Goal: Check status: Check status

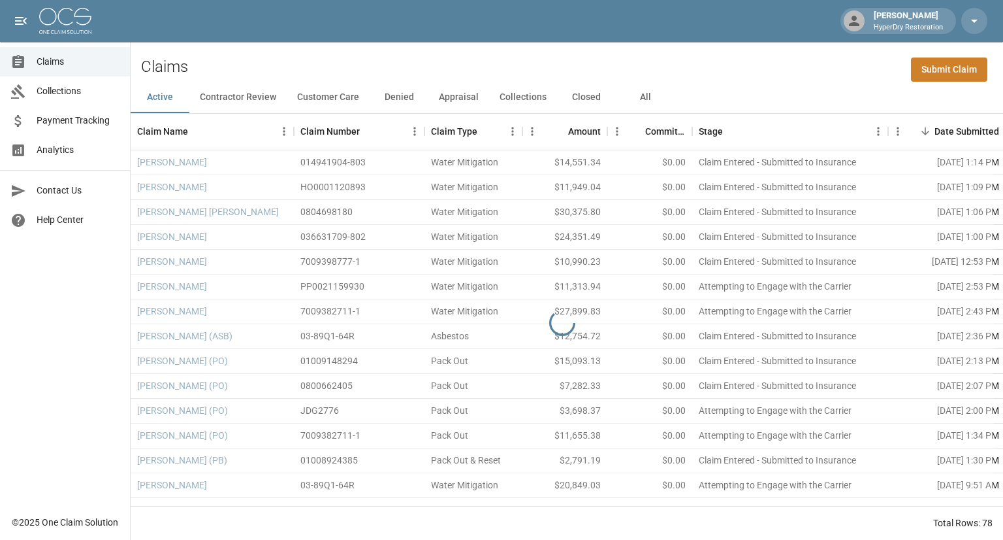
click at [68, 123] on span "Payment Tracking" at bounding box center [78, 121] width 83 height 14
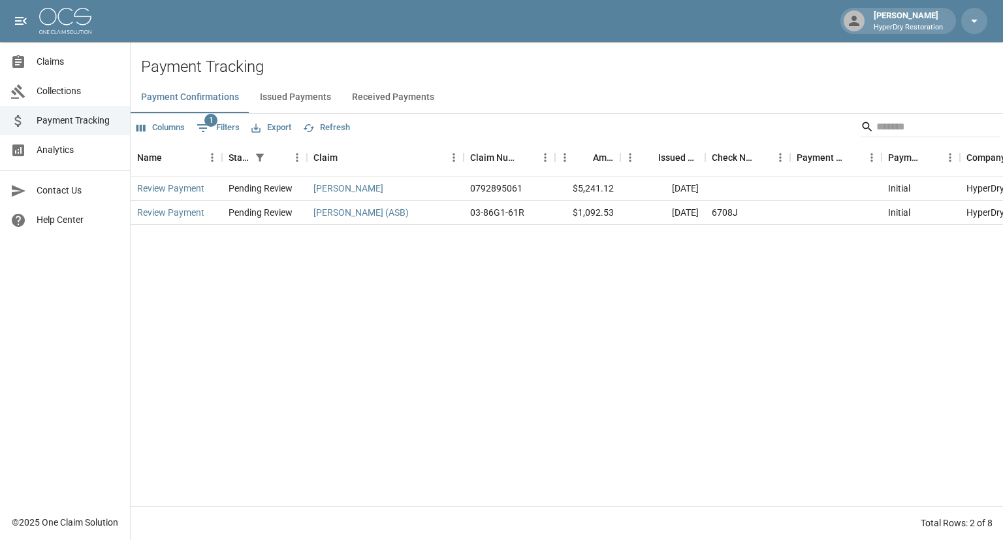
click at [382, 97] on button "Received Payments" at bounding box center [393, 97] width 103 height 31
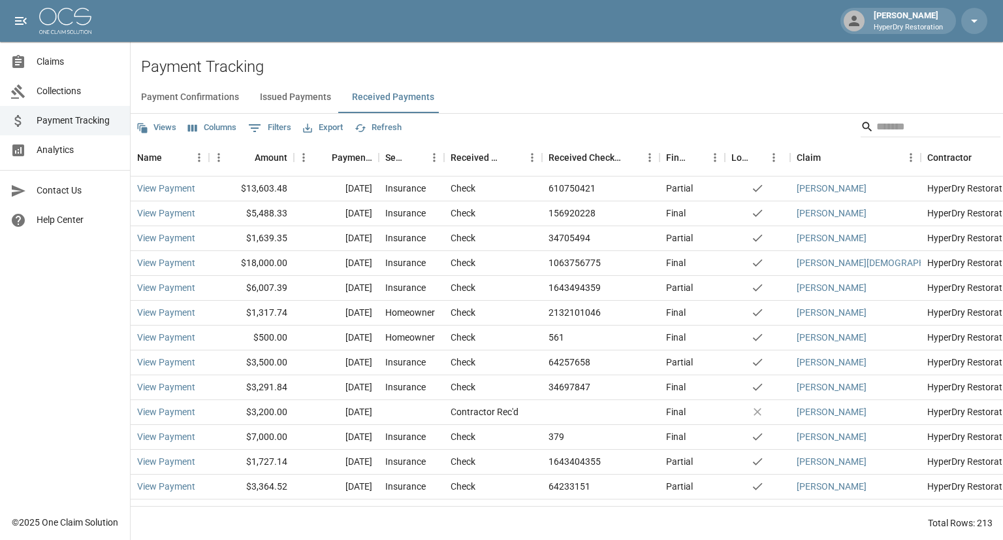
click at [71, 55] on span "Claims" at bounding box center [78, 62] width 83 height 14
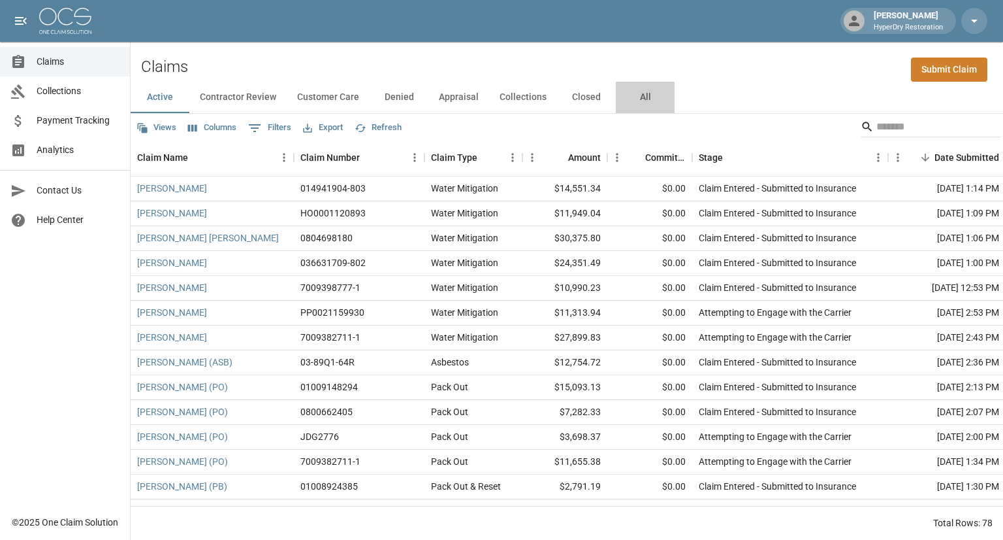
click at [636, 95] on button "All" at bounding box center [645, 97] width 59 height 31
click at [894, 123] on input "Search" at bounding box center [929, 126] width 105 height 21
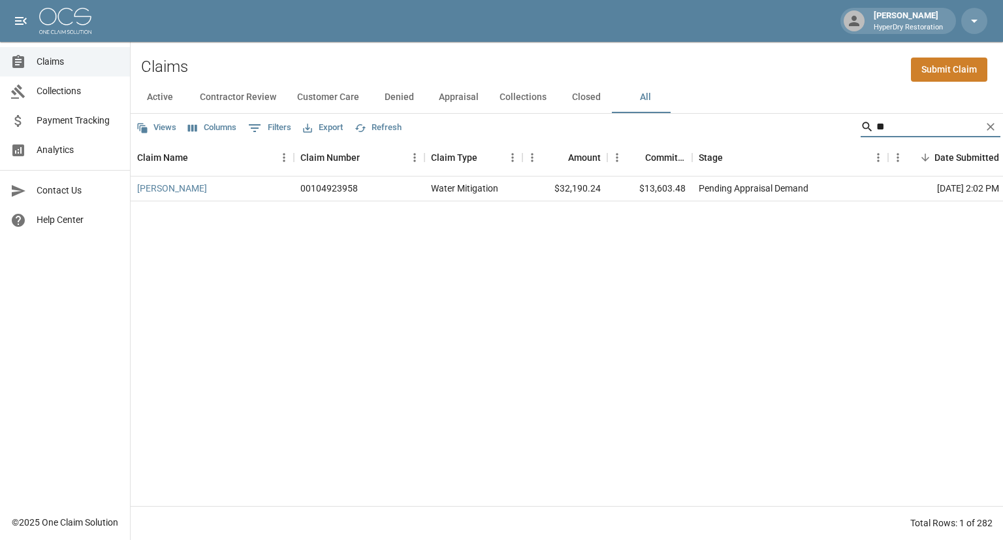
type input "*"
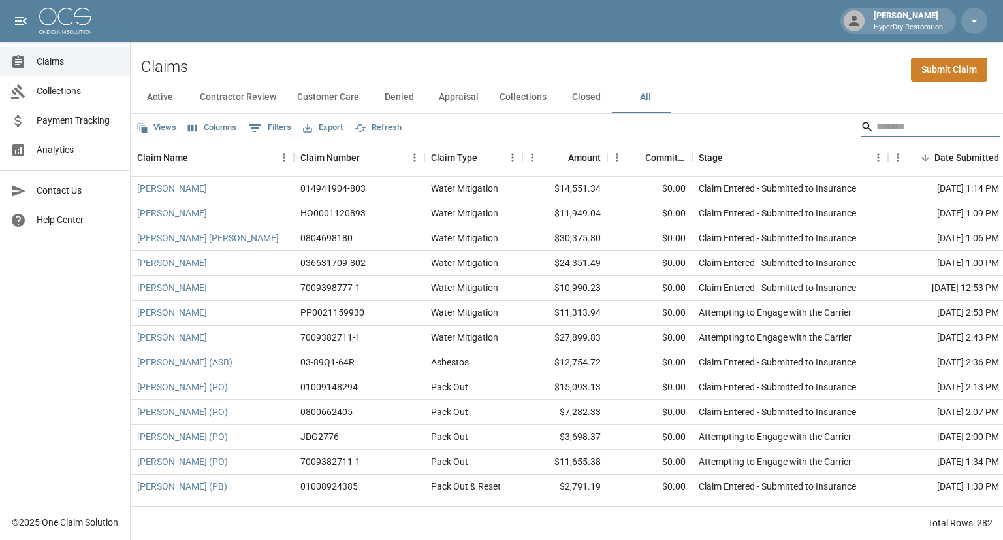
click at [907, 131] on input "Search" at bounding box center [929, 126] width 105 height 21
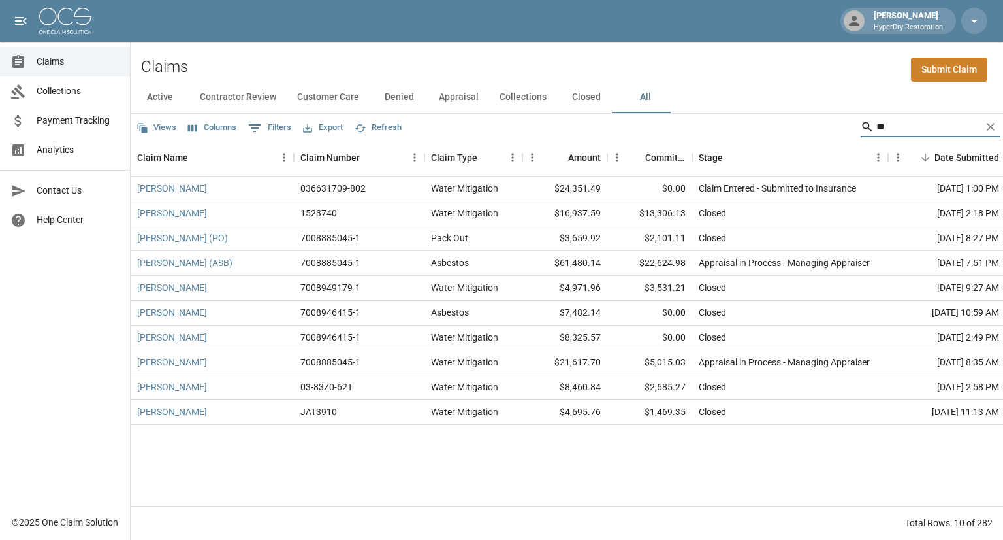
type input "*"
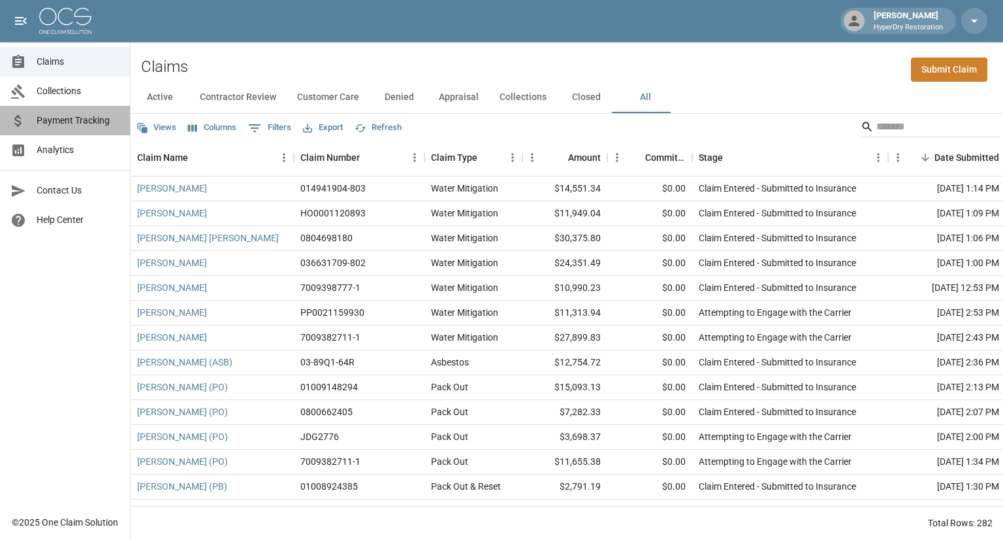
click at [94, 120] on span "Payment Tracking" at bounding box center [78, 121] width 83 height 14
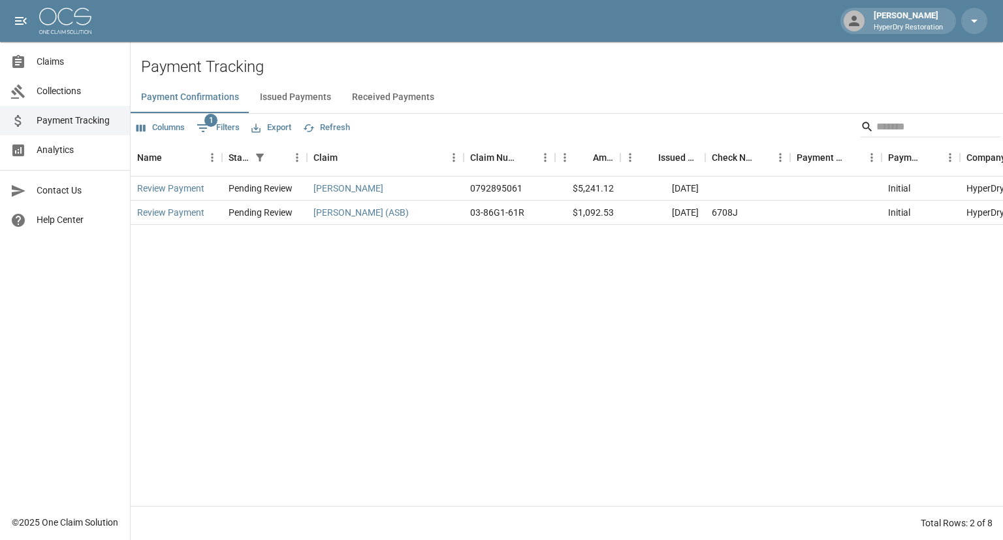
click at [368, 95] on button "Received Payments" at bounding box center [393, 97] width 103 height 31
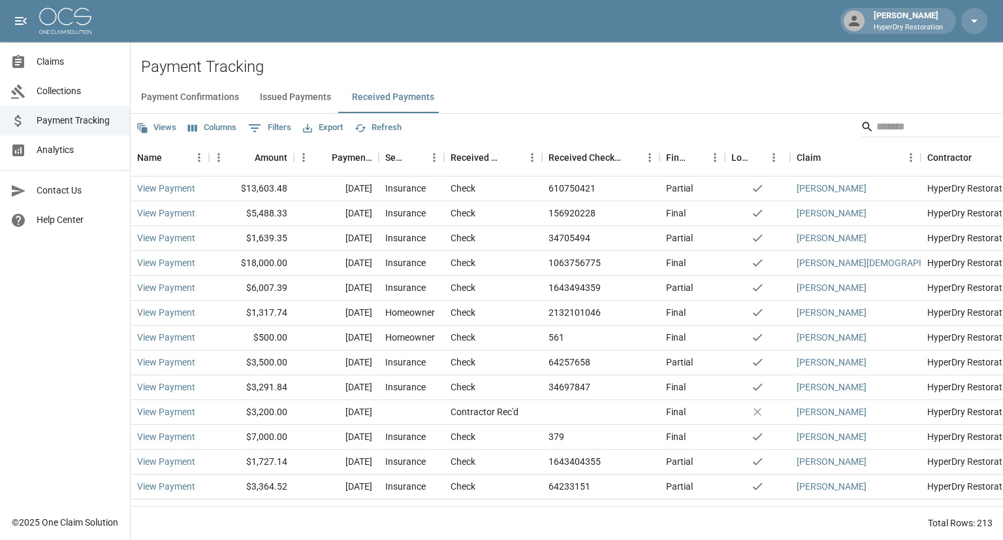
click at [65, 154] on span "Analytics" at bounding box center [78, 150] width 83 height 14
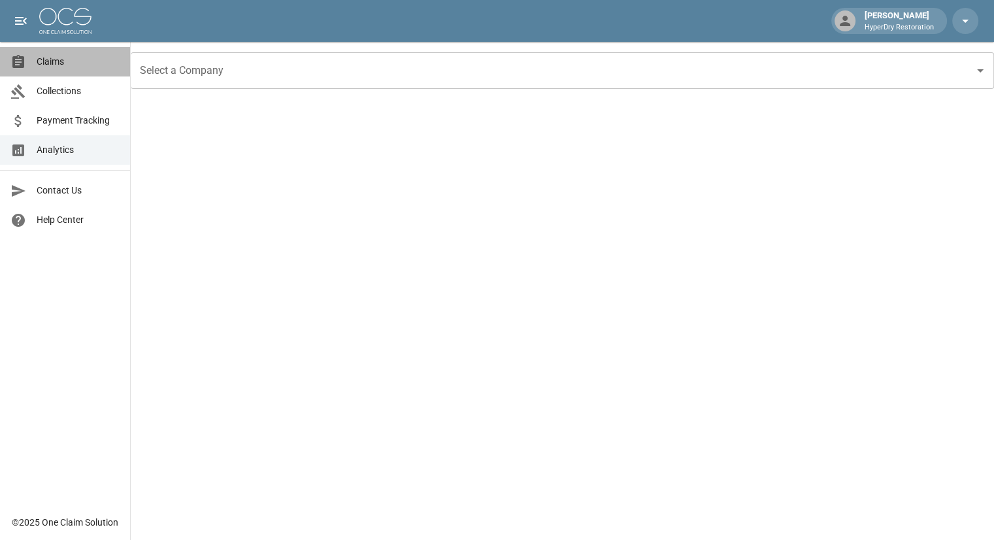
click at [73, 68] on span "Claims" at bounding box center [78, 62] width 83 height 14
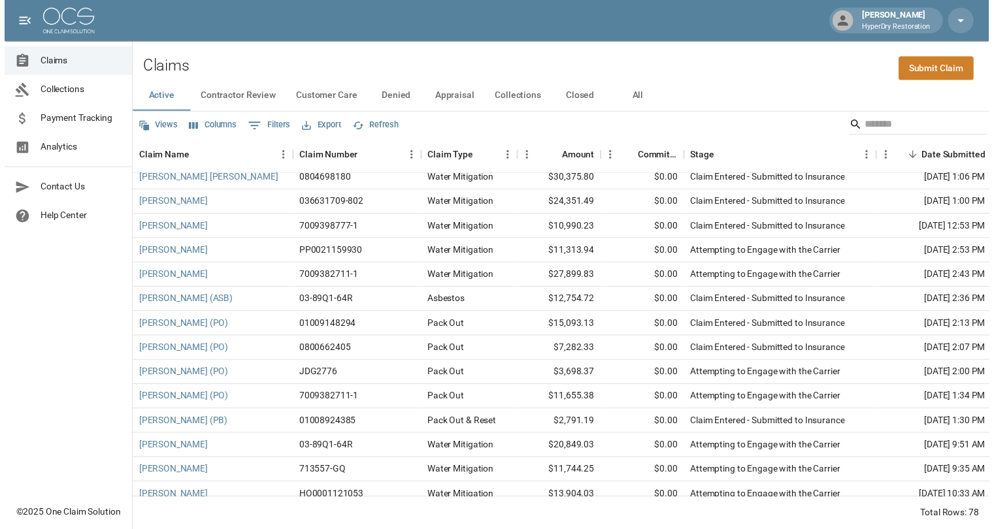
scroll to position [67, 0]
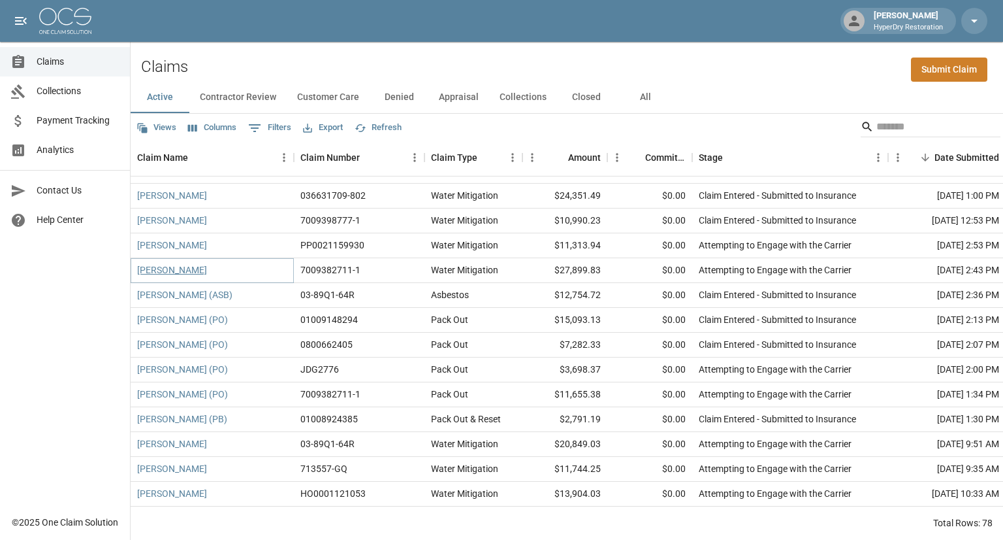
click at [184, 268] on link "[PERSON_NAME]" at bounding box center [172, 269] width 70 height 13
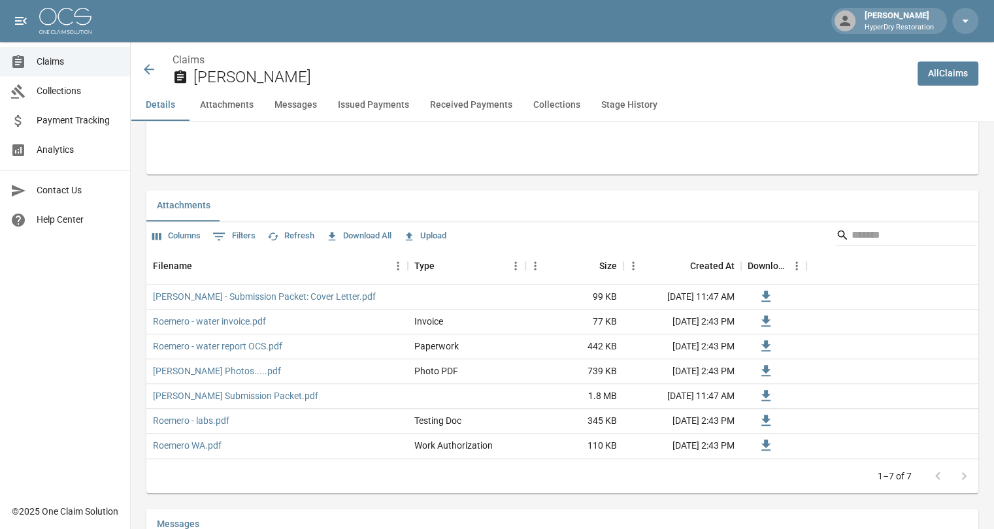
scroll to position [732, 0]
click at [148, 66] on icon at bounding box center [149, 69] width 16 height 16
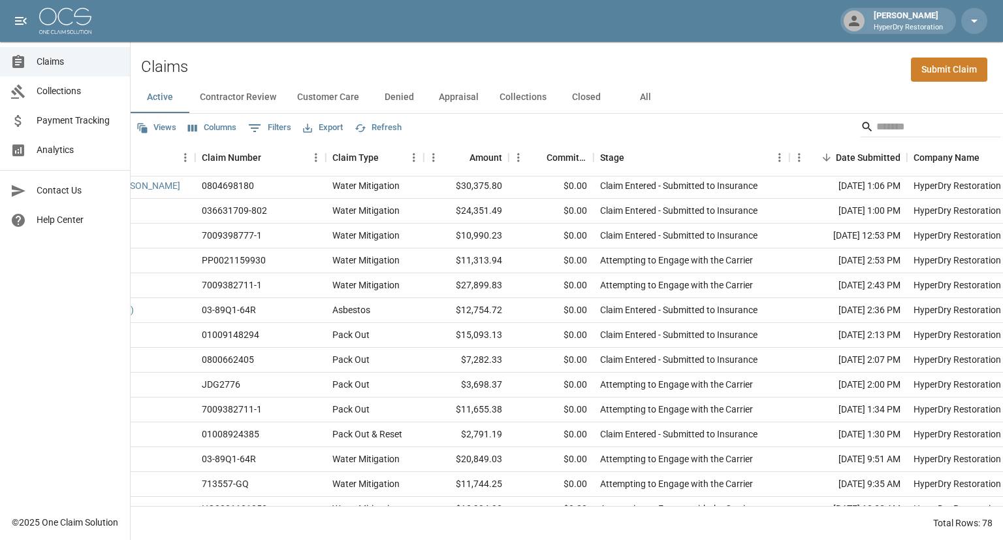
scroll to position [0, 99]
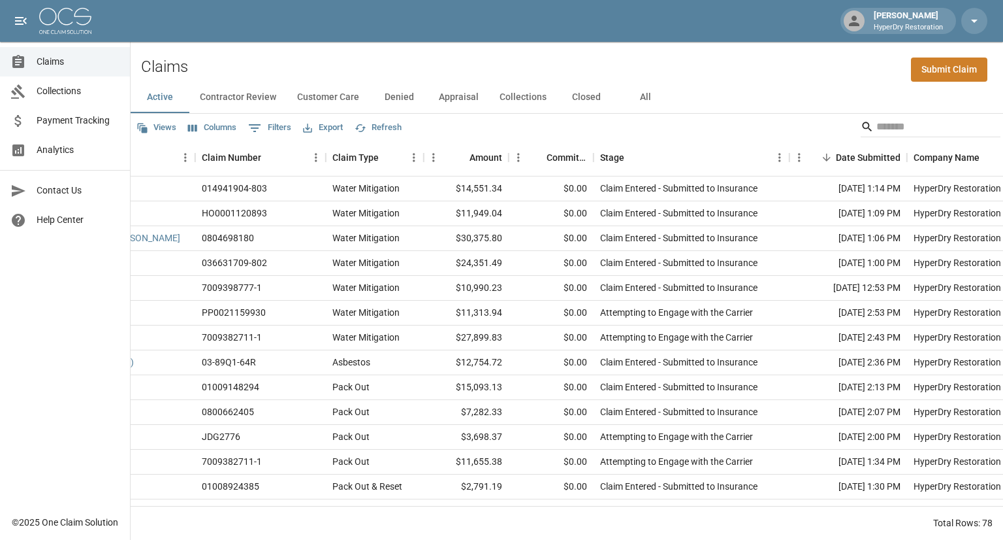
click at [77, 123] on span "Payment Tracking" at bounding box center [78, 121] width 83 height 14
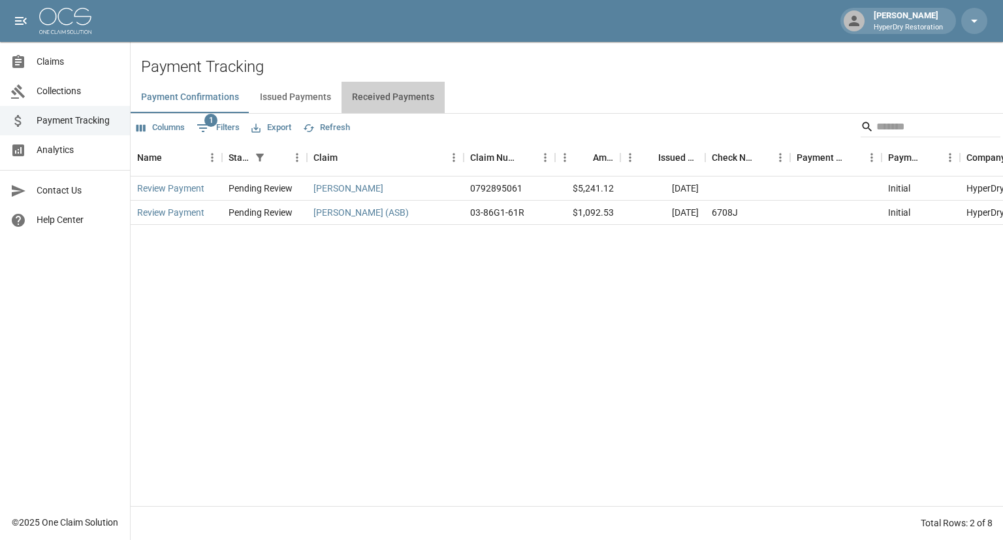
click at [406, 99] on button "Received Payments" at bounding box center [393, 97] width 103 height 31
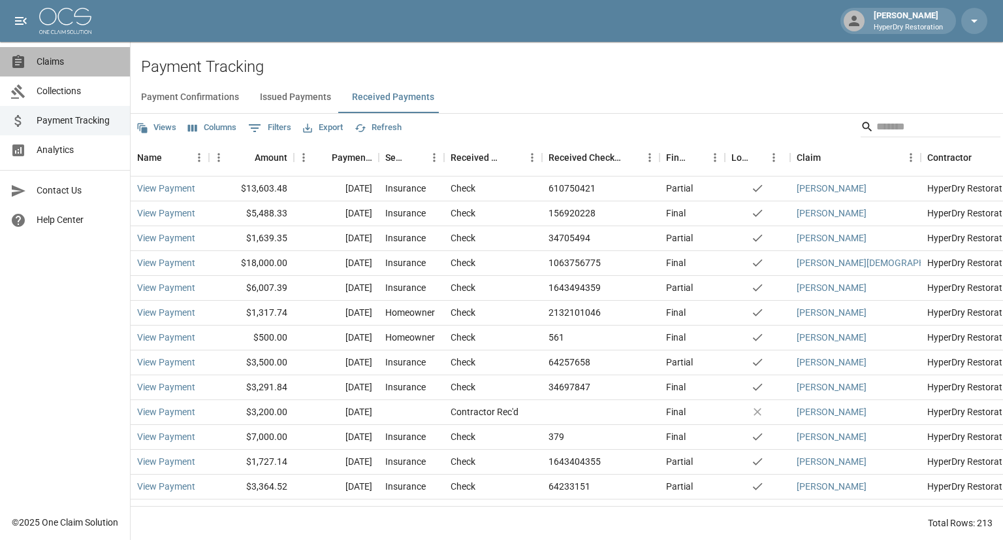
click at [54, 64] on span "Claims" at bounding box center [78, 62] width 83 height 14
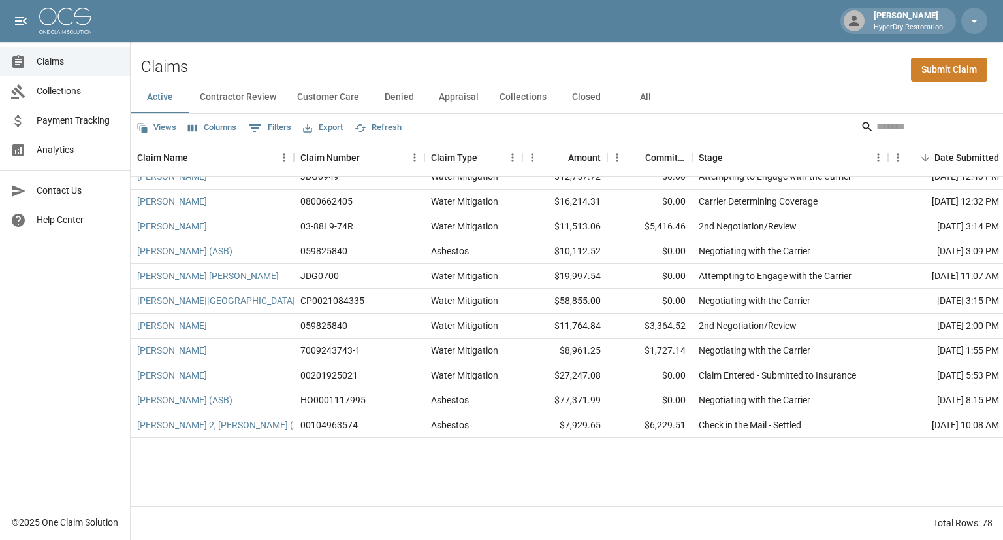
scroll to position [1301, 0]
